Goal: Communication & Community: Answer question/provide support

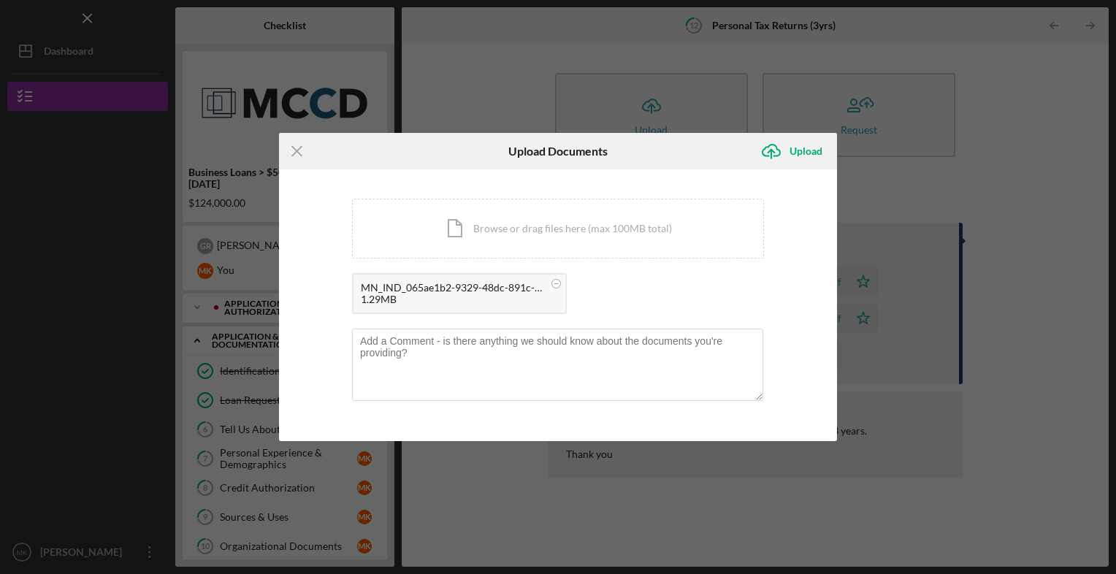
scroll to position [267, 0]
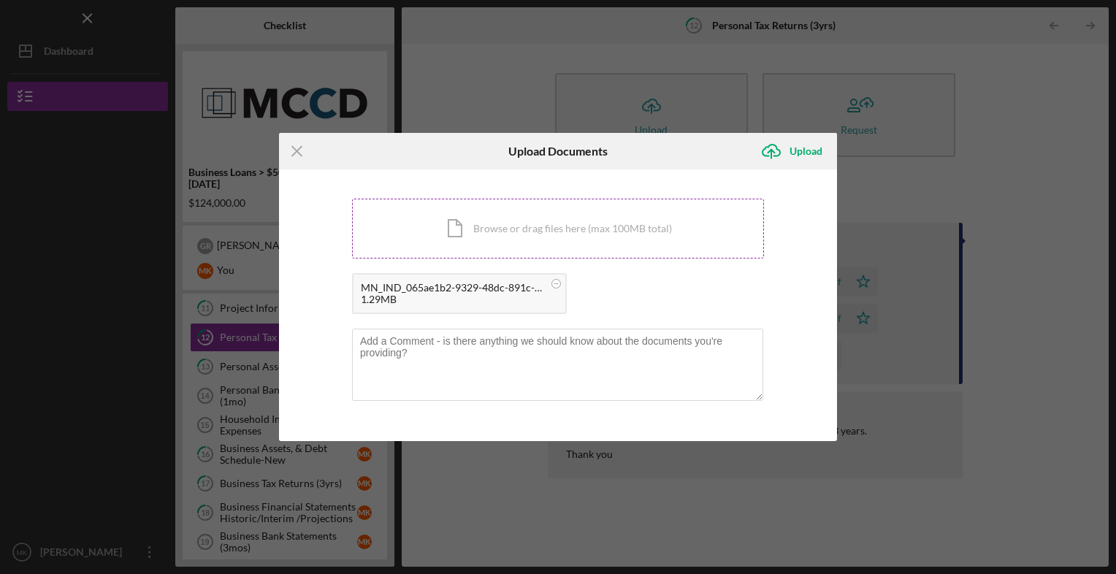
click at [478, 248] on div "Icon/Document Browse or drag files here (max 100MB total) Tap to choose files o…" at bounding box center [558, 229] width 412 height 60
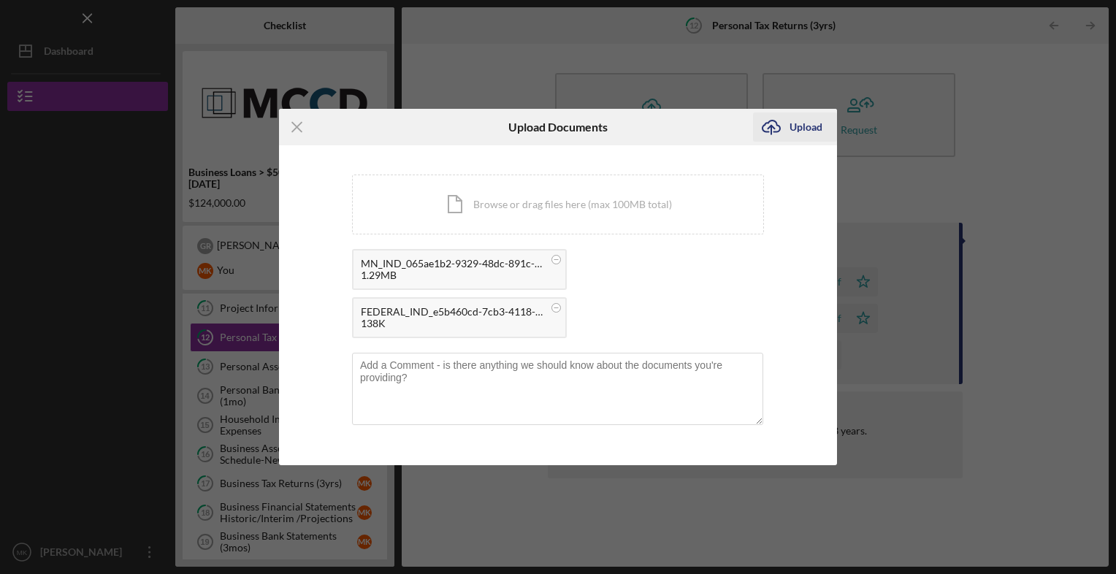
click at [815, 126] on div "Upload" at bounding box center [806, 127] width 33 height 29
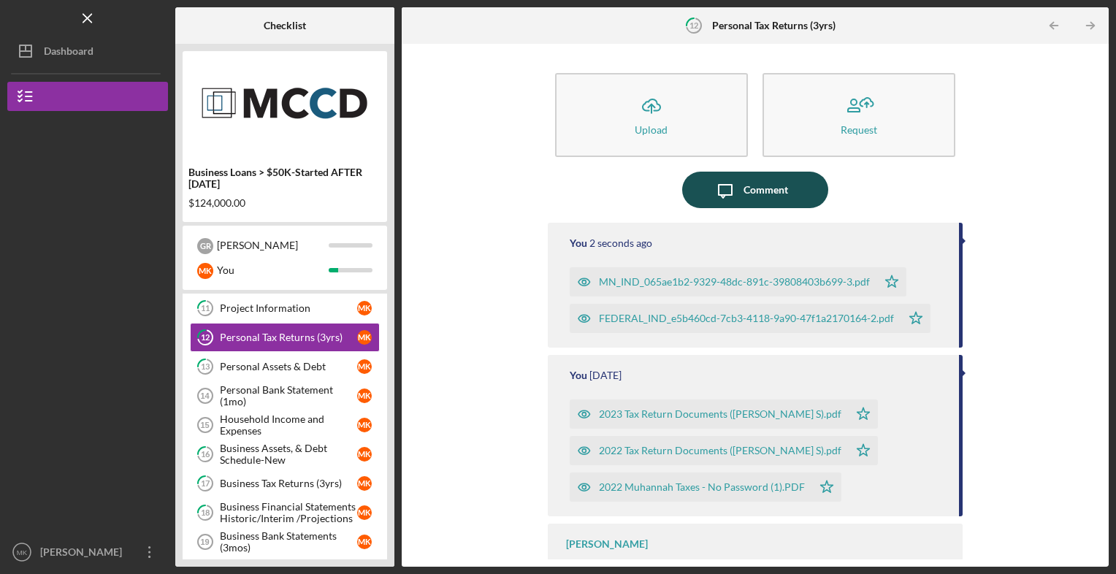
click at [740, 190] on icon "Icon/Message" at bounding box center [725, 190] width 37 height 37
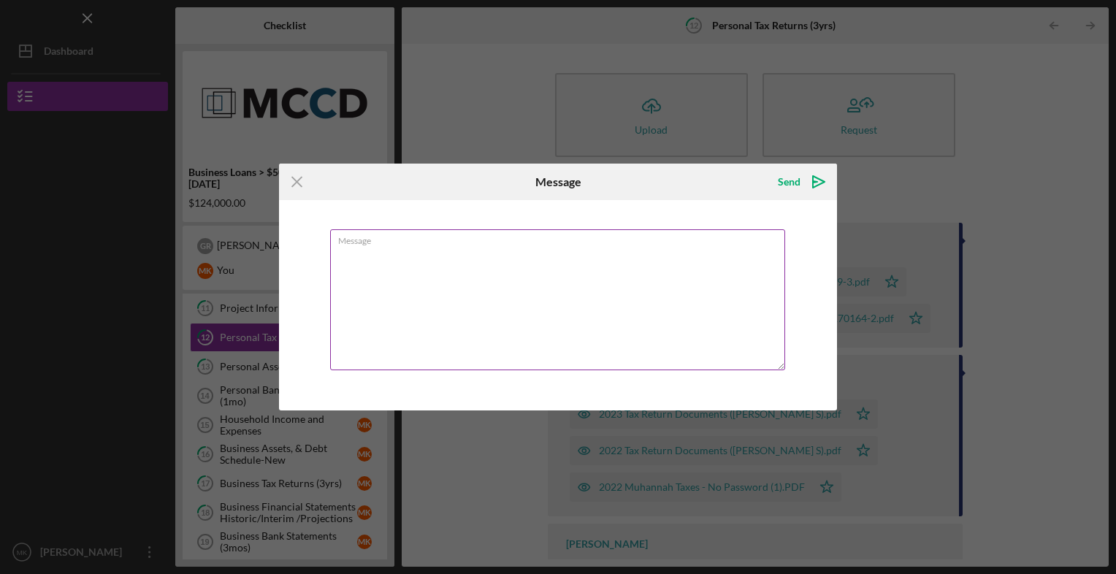
click at [449, 253] on textarea "Message" at bounding box center [557, 299] width 455 height 141
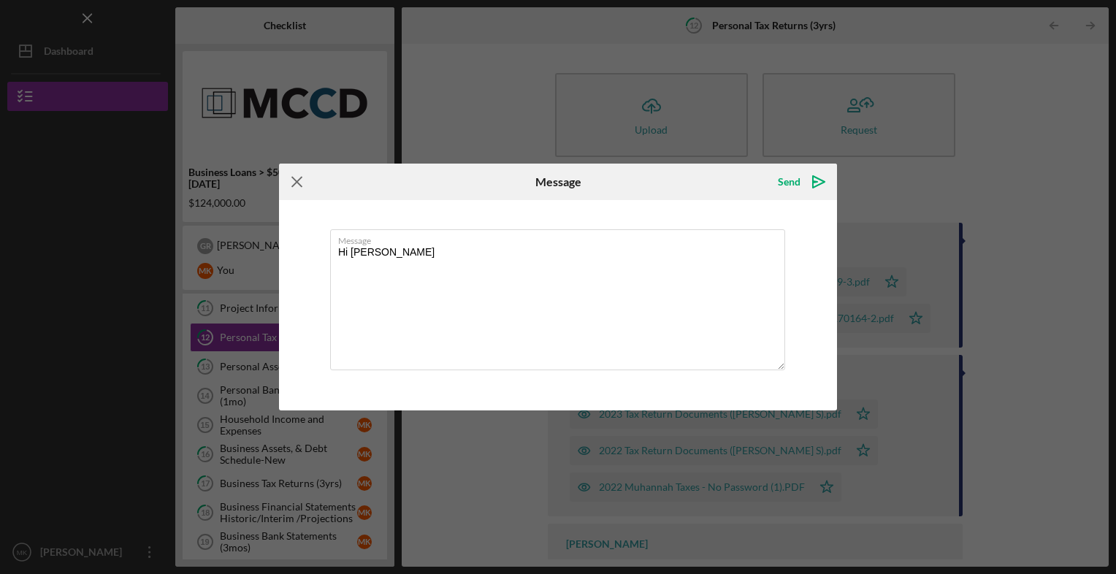
type textarea "Hi [PERSON_NAME]"
click at [302, 188] on icon "Icon/Menu Close" at bounding box center [297, 182] width 37 height 37
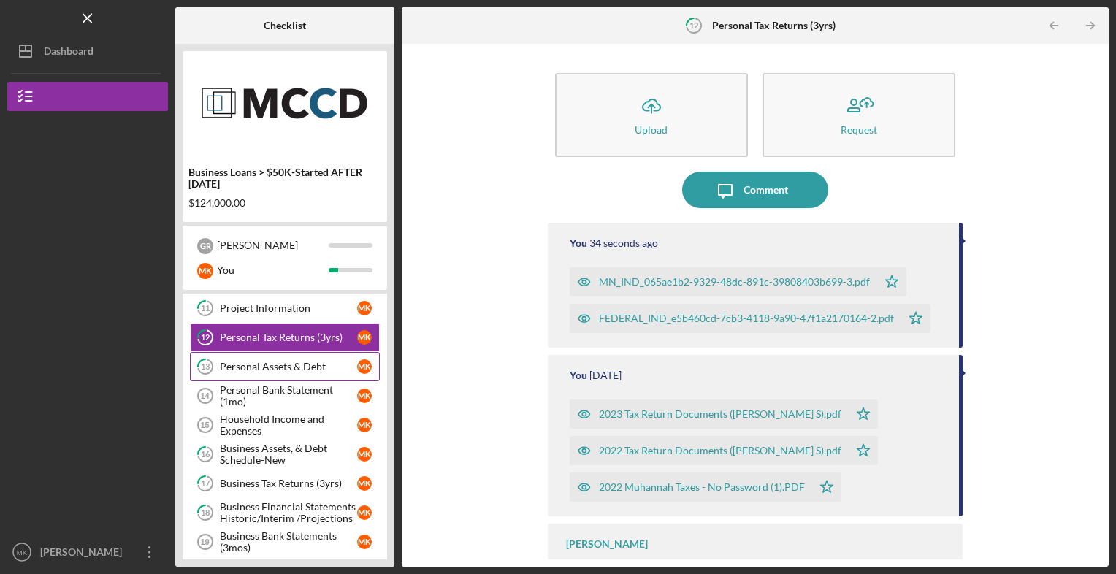
click at [286, 361] on div "Personal Assets & Debt" at bounding box center [288, 367] width 137 height 12
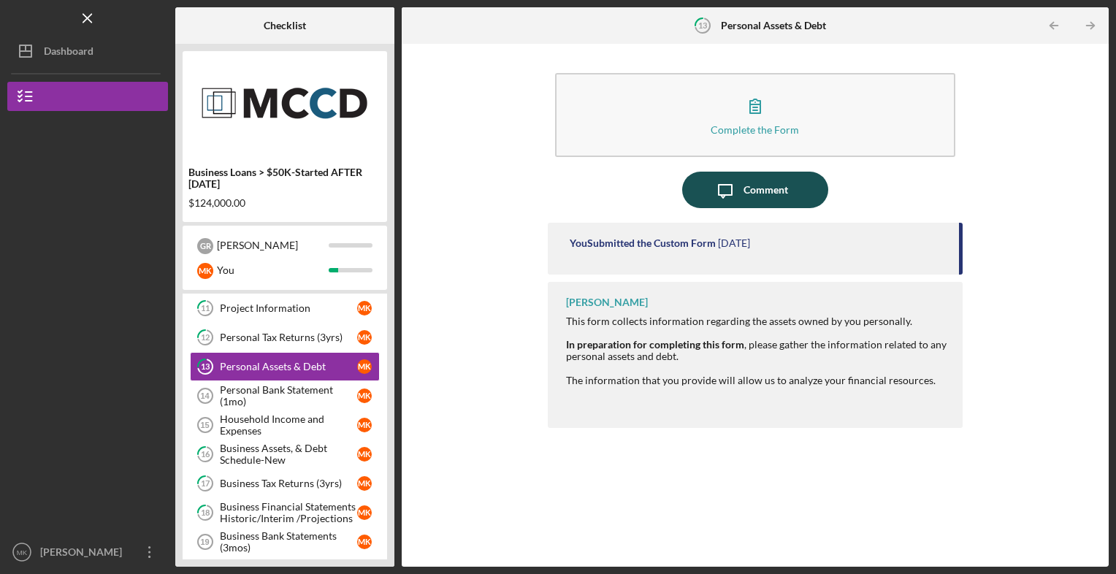
click at [772, 182] on div "Comment" at bounding box center [766, 190] width 45 height 37
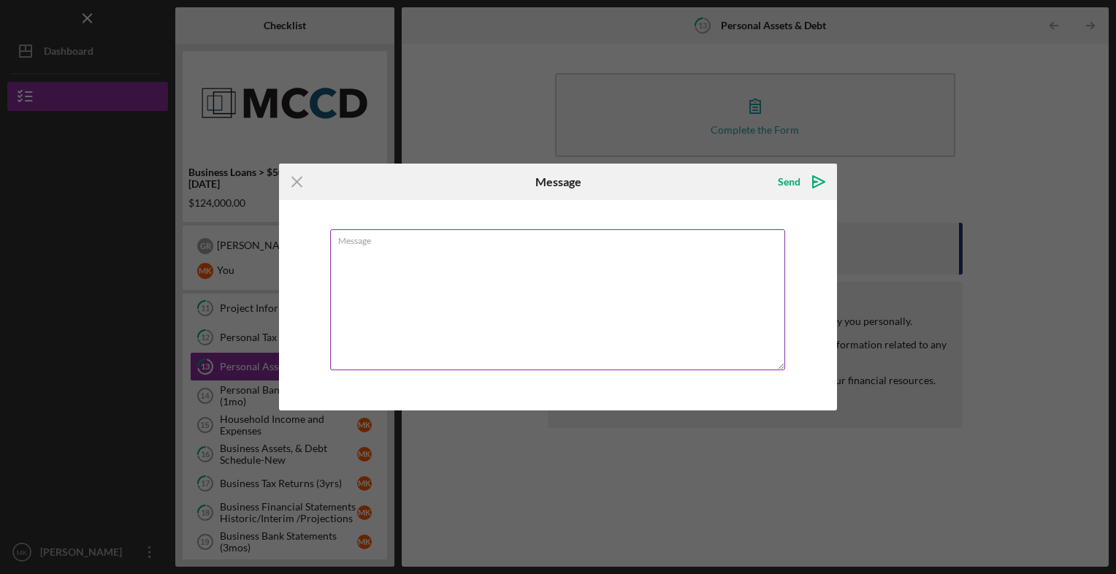
click at [478, 236] on div "Message" at bounding box center [558, 300] width 456 height 143
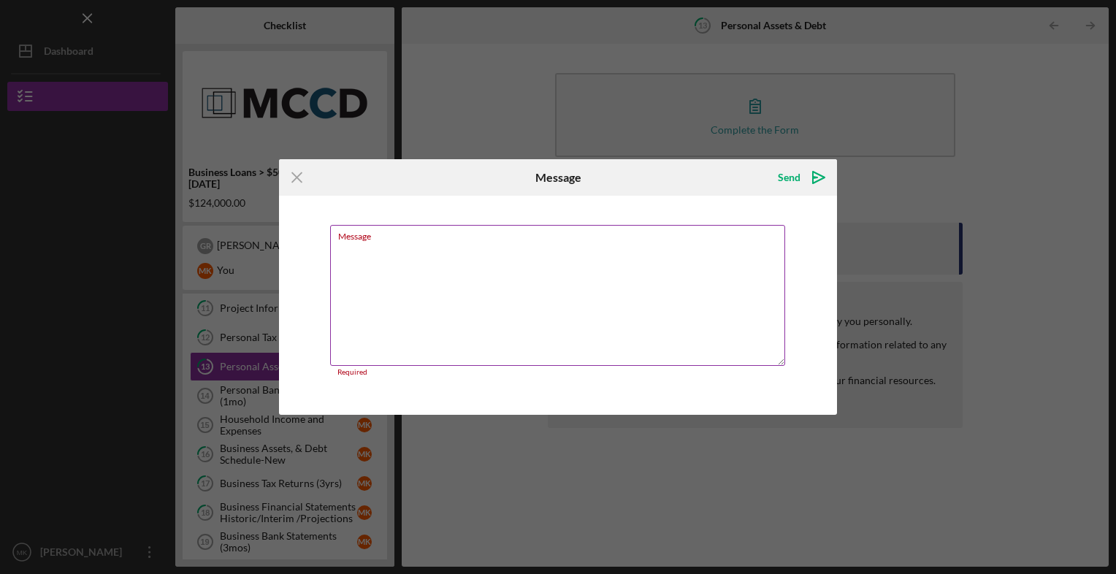
click at [388, 235] on div "Message Required" at bounding box center [558, 301] width 456 height 152
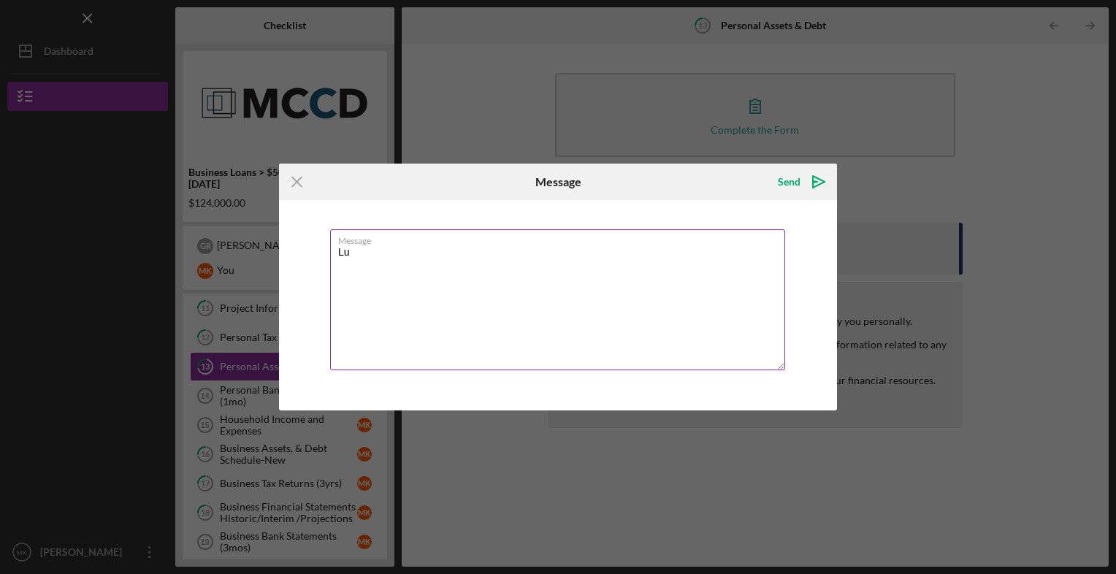
type textarea "L"
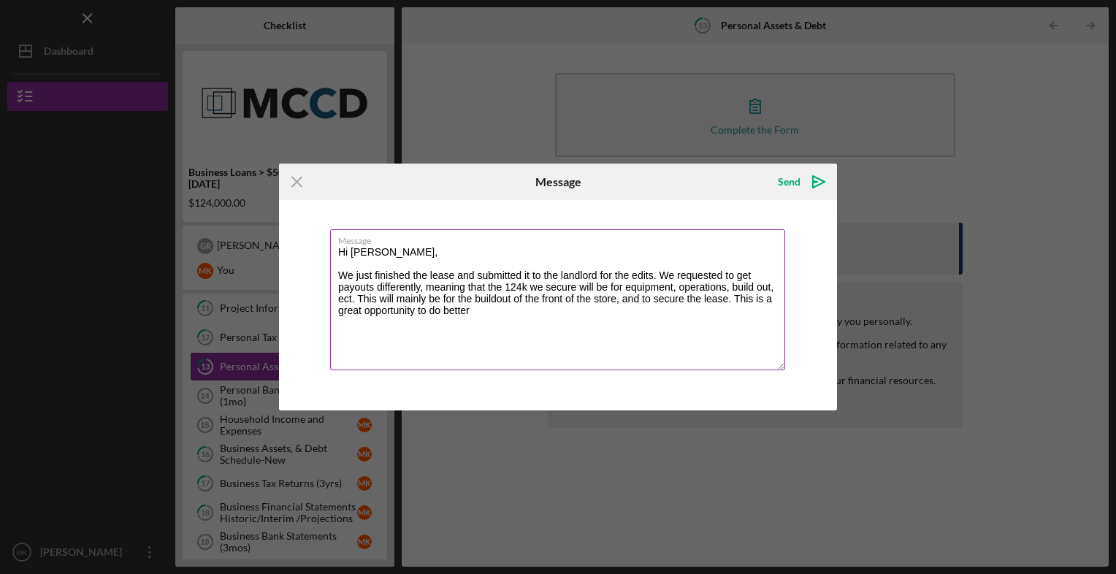
click at [487, 313] on textarea "Hi [PERSON_NAME], We just finished the lease and submitted it to the landlord f…" at bounding box center [557, 299] width 455 height 141
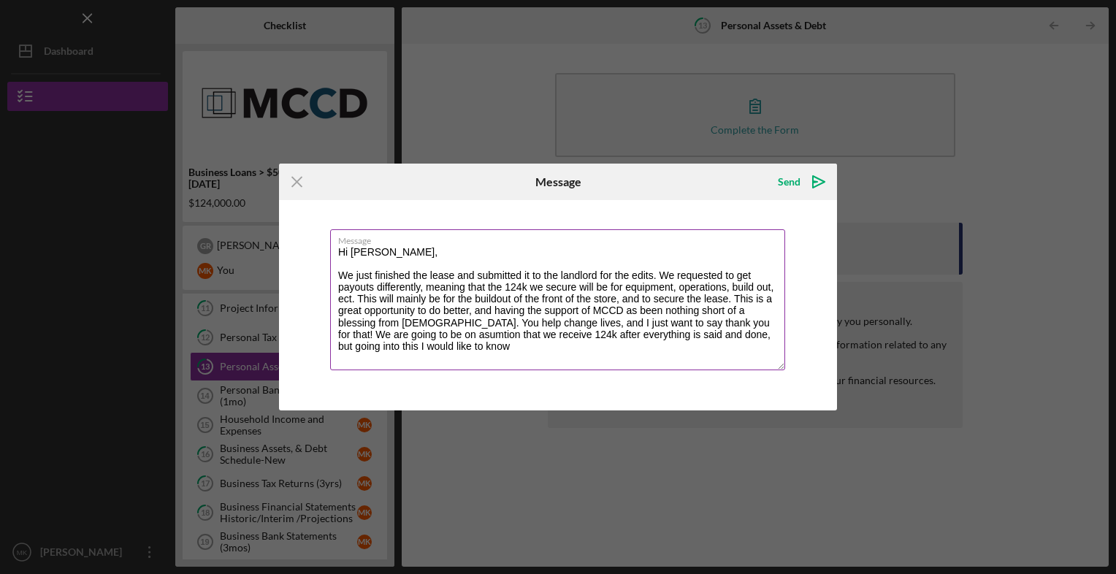
drag, startPoint x: 440, startPoint y: 343, endPoint x: 719, endPoint y: 323, distance: 279.8
click at [719, 323] on textarea "Hi [PERSON_NAME], We just finished the lease and submitted it to the landlord f…" at bounding box center [557, 299] width 455 height 141
click at [631, 351] on textarea "Hi [PERSON_NAME], We just finished the lease and submitted it to the landlord f…" at bounding box center [557, 299] width 455 height 141
click at [413, 355] on textarea "Hi [PERSON_NAME], We just finished the lease and submitted it to the landlord f…" at bounding box center [557, 299] width 455 height 141
click at [757, 351] on textarea "Hi [PERSON_NAME], We just finished the lease and submitted it to the landlord f…" at bounding box center [557, 299] width 455 height 141
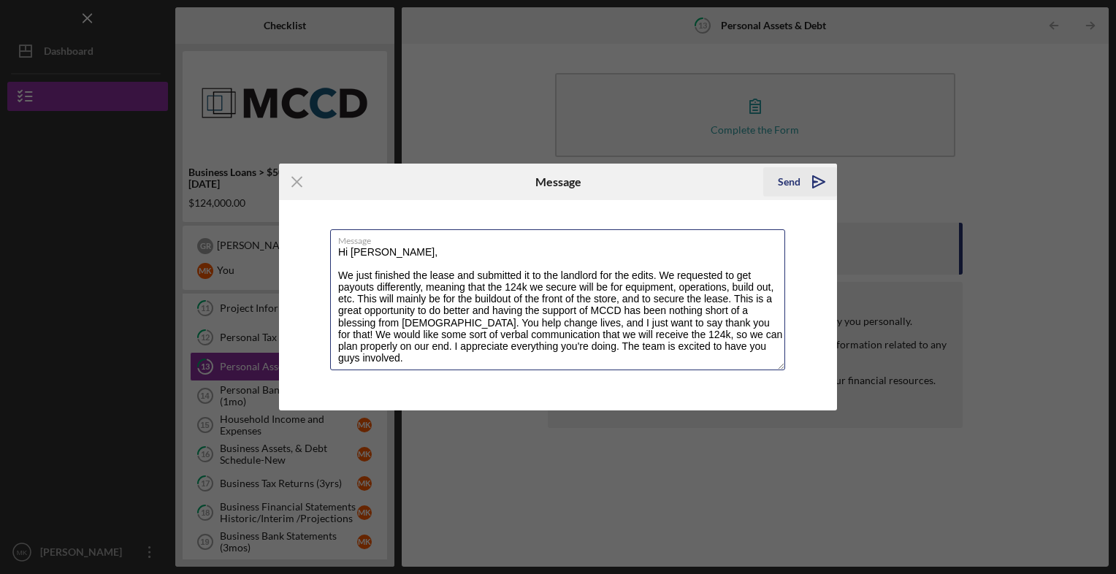
type textarea "Hi [PERSON_NAME], We just finished the lease and submitted it to the landlord f…"
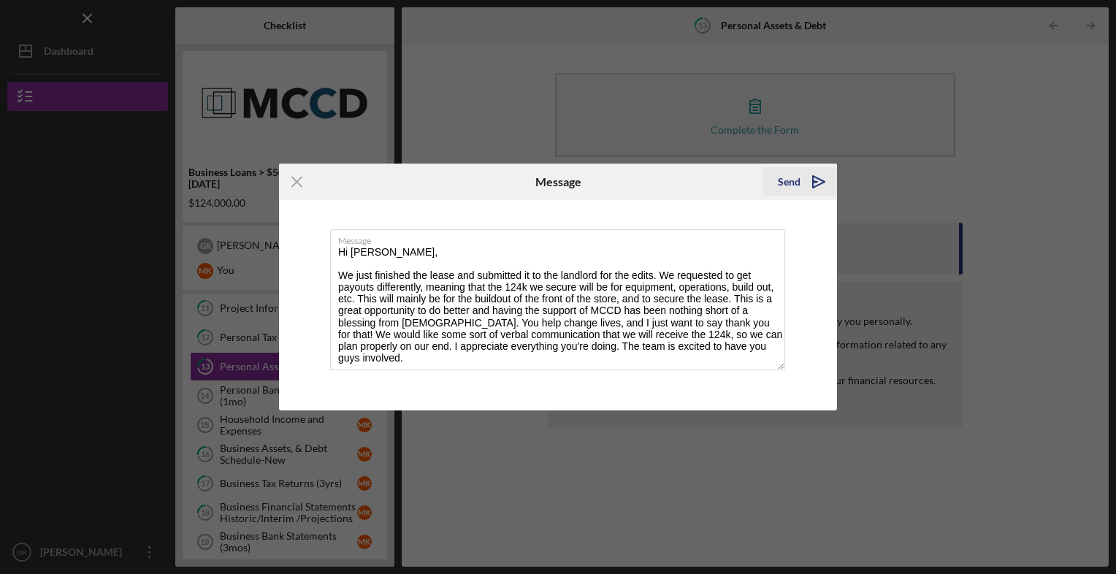
click at [818, 180] on icon "Icon/icon-invite-send" at bounding box center [819, 182] width 37 height 37
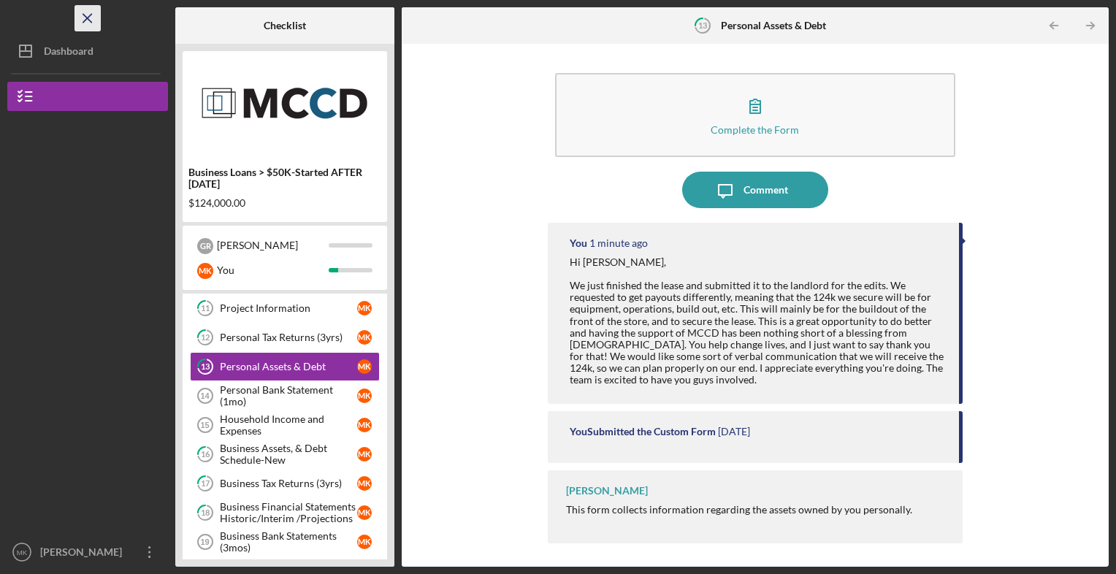
click at [88, 22] on icon "Icon/Menu Close" at bounding box center [88, 18] width 33 height 33
